Goal: Information Seeking & Learning: Check status

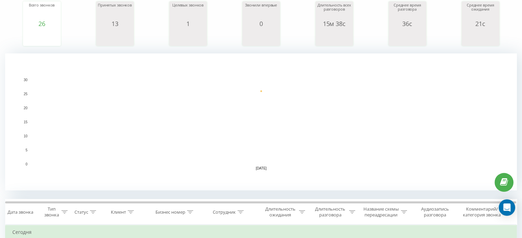
scroll to position [114, 0]
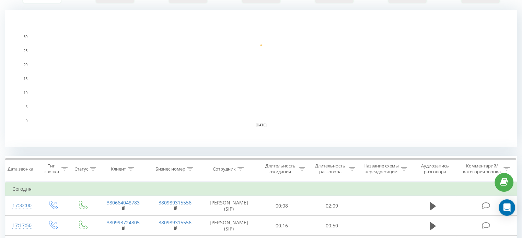
scroll to position [126, 0]
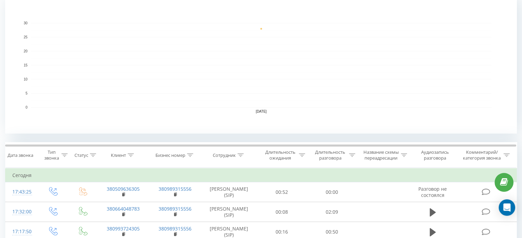
scroll to position [125, 0]
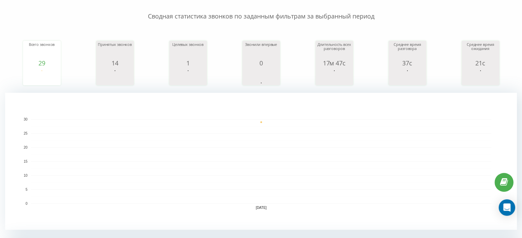
scroll to position [55, 0]
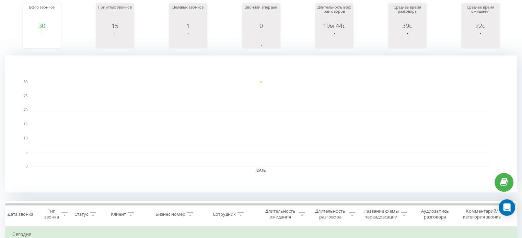
scroll to position [116, 0]
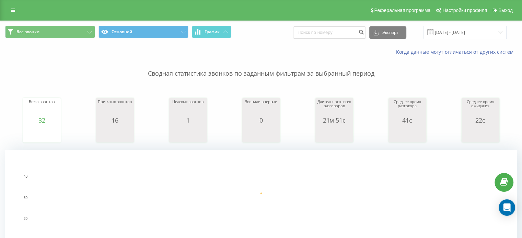
scroll to position [137, 0]
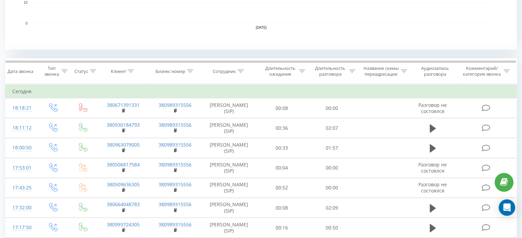
scroll to position [224, 0]
